Goal: Task Accomplishment & Management: Complete application form

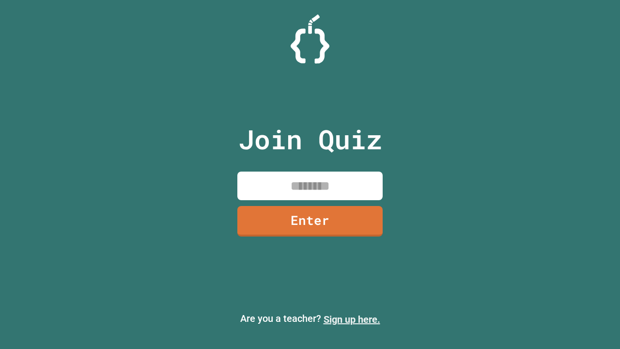
click at [352, 319] on link "Sign up here." at bounding box center [352, 320] width 57 height 12
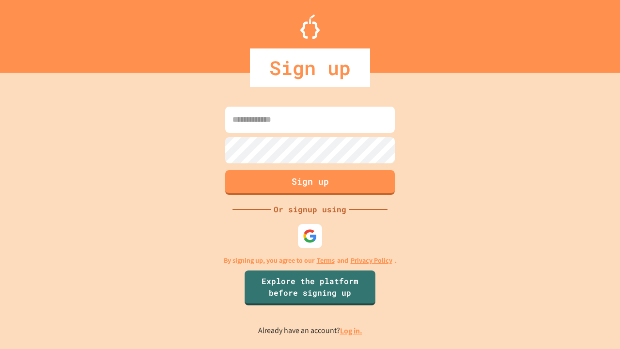
click at [352, 331] on link "Log in." at bounding box center [351, 331] width 22 height 10
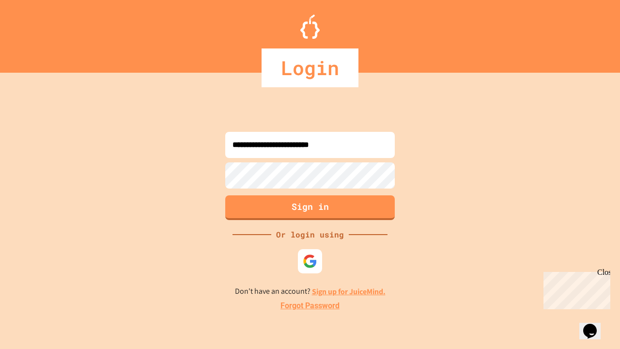
type input "**********"
